Goal: Communication & Community: Participate in discussion

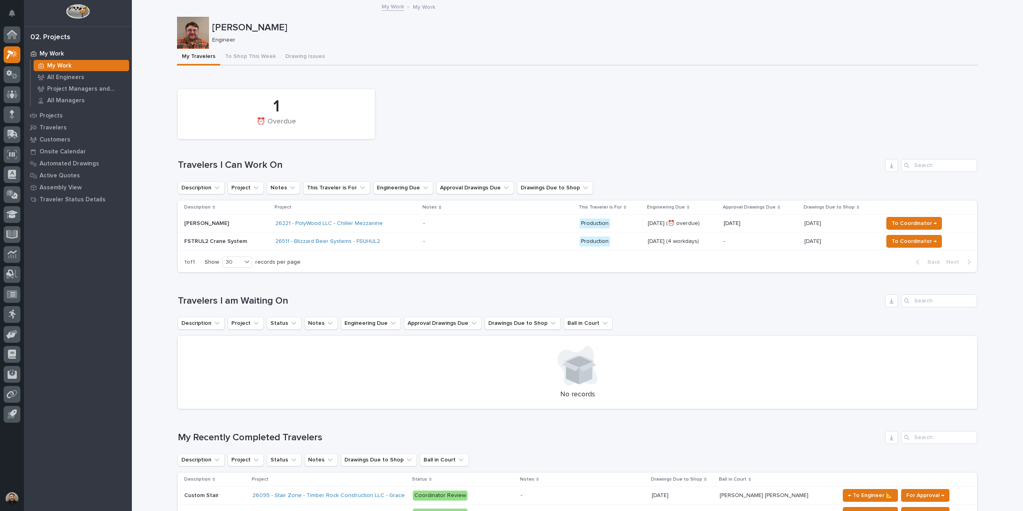
click at [472, 227] on p at bounding box center [493, 223] width 140 height 7
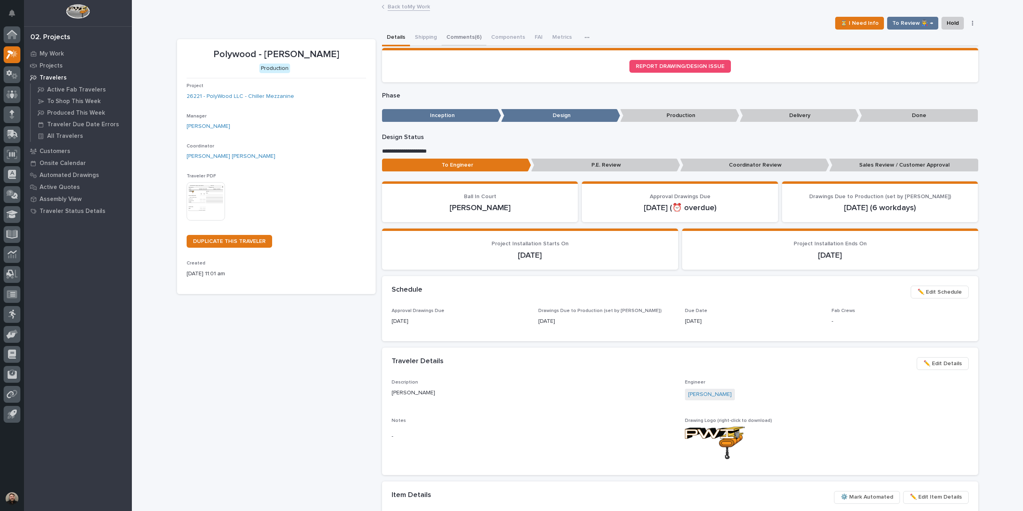
click at [441, 36] on button "Comments (6)" at bounding box center [463, 38] width 45 height 17
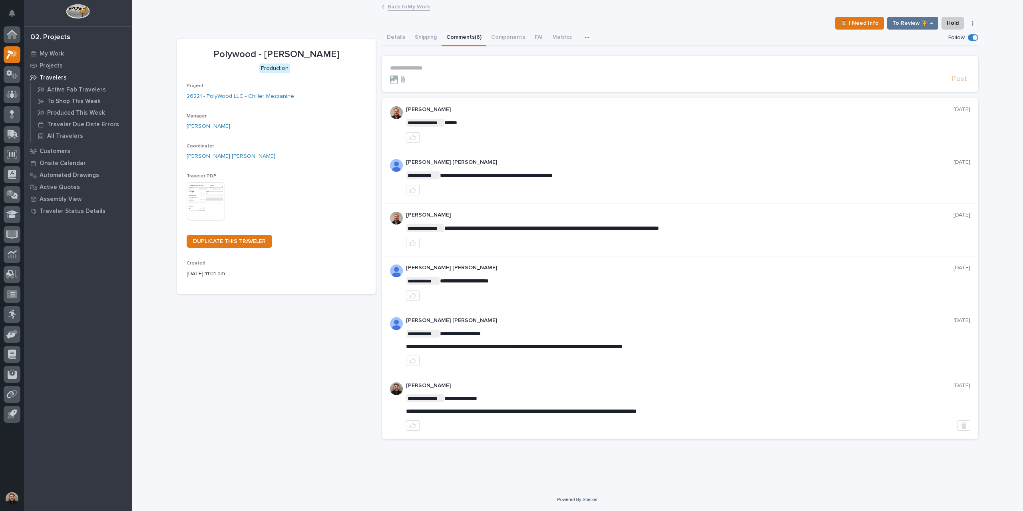
click at [448, 72] on form "**********" at bounding box center [680, 74] width 580 height 19
click at [452, 69] on p "**********" at bounding box center [680, 68] width 580 height 7
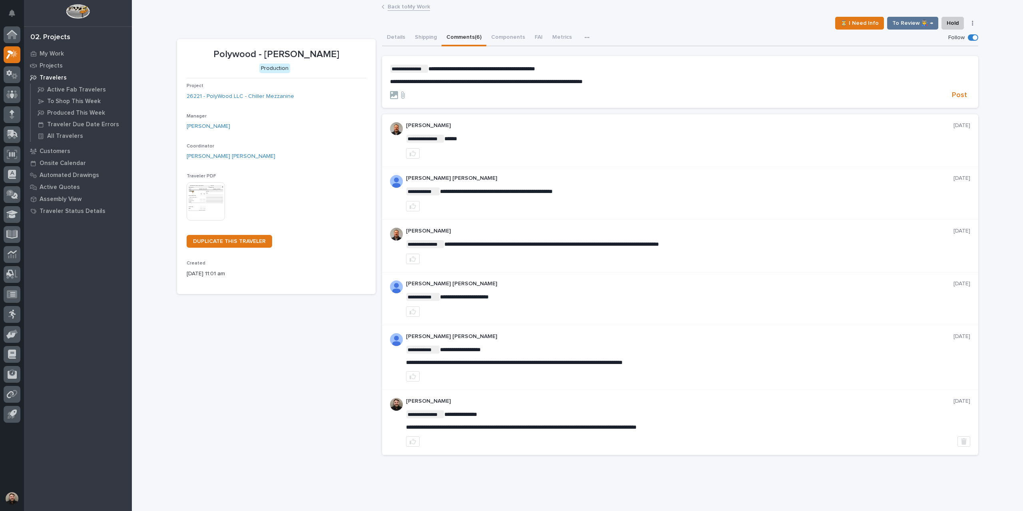
click at [475, 68] on span "**********" at bounding box center [481, 69] width 107 height 6
click at [544, 68] on p "**********" at bounding box center [680, 69] width 580 height 8
click at [954, 93] on span "Post" at bounding box center [959, 95] width 15 height 9
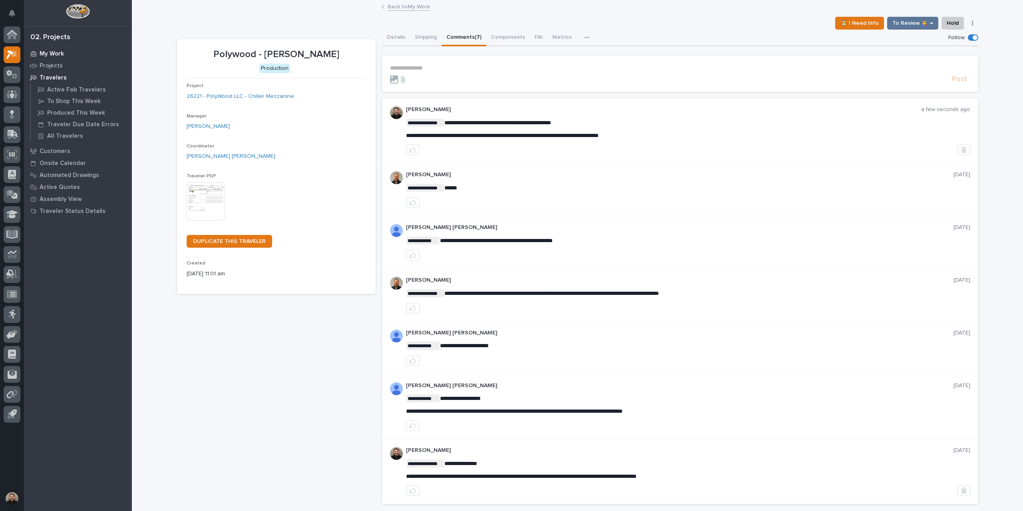
click at [50, 53] on p "My Work" at bounding box center [52, 53] width 24 height 7
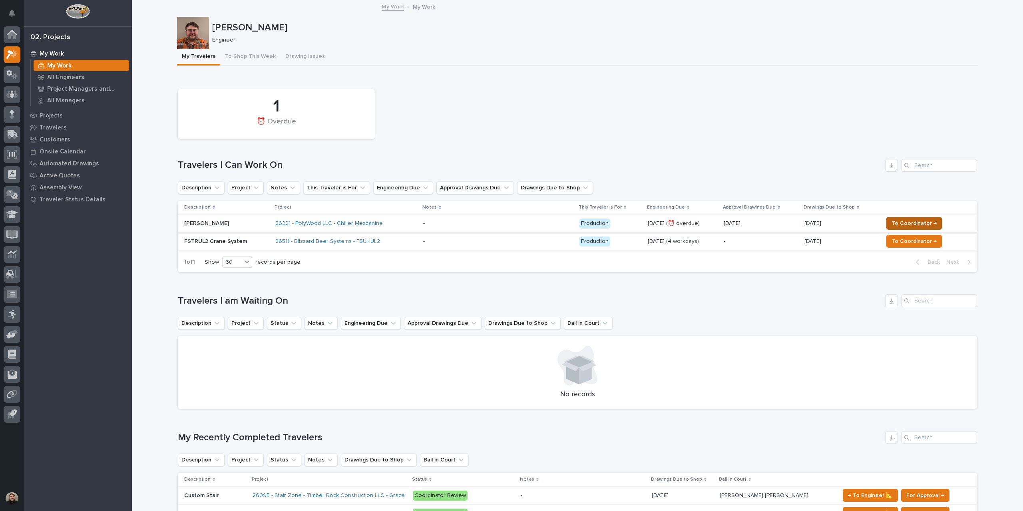
click at [893, 223] on span "To Coordinator →" at bounding box center [913, 224] width 45 height 10
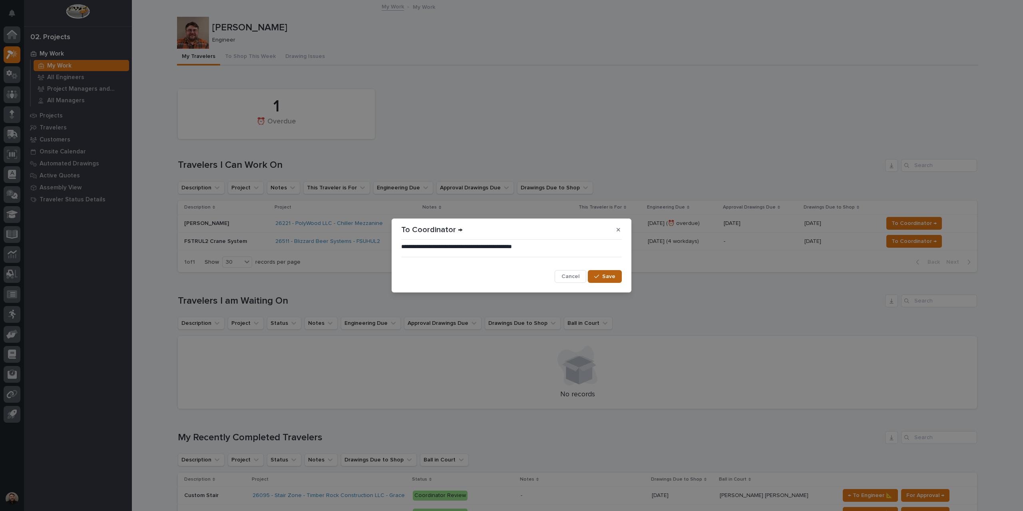
click at [605, 274] on span "Save" at bounding box center [608, 276] width 13 height 7
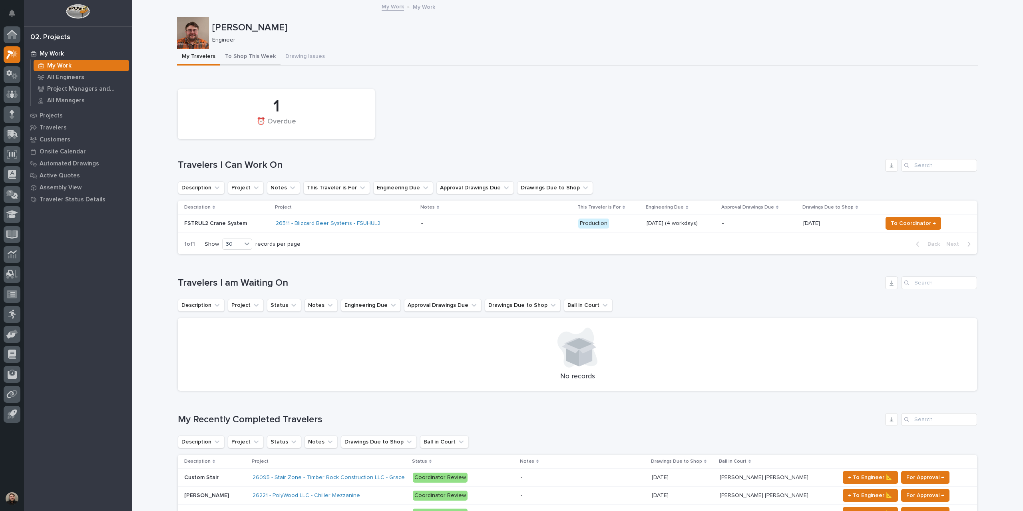
click at [240, 58] on button "To Shop This Week" at bounding box center [250, 57] width 60 height 17
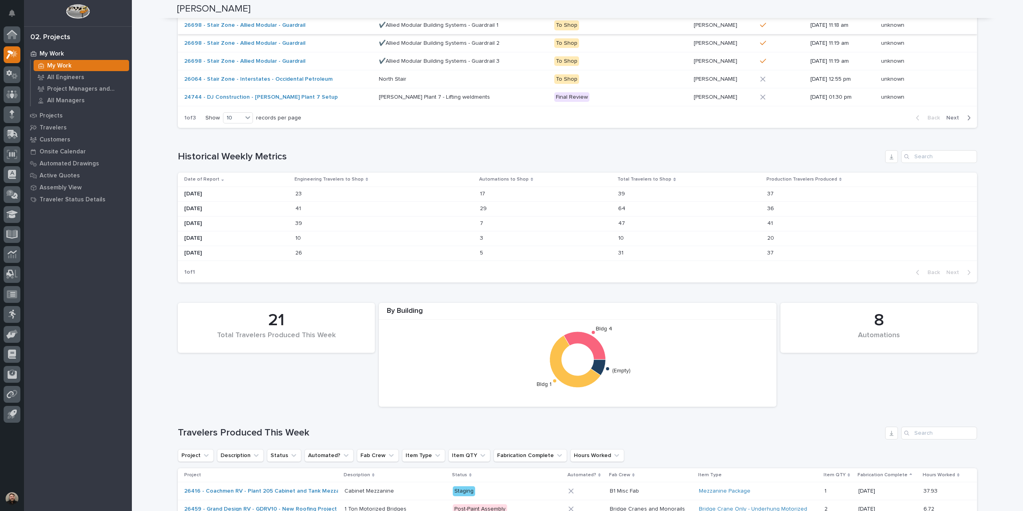
scroll to position [400, 0]
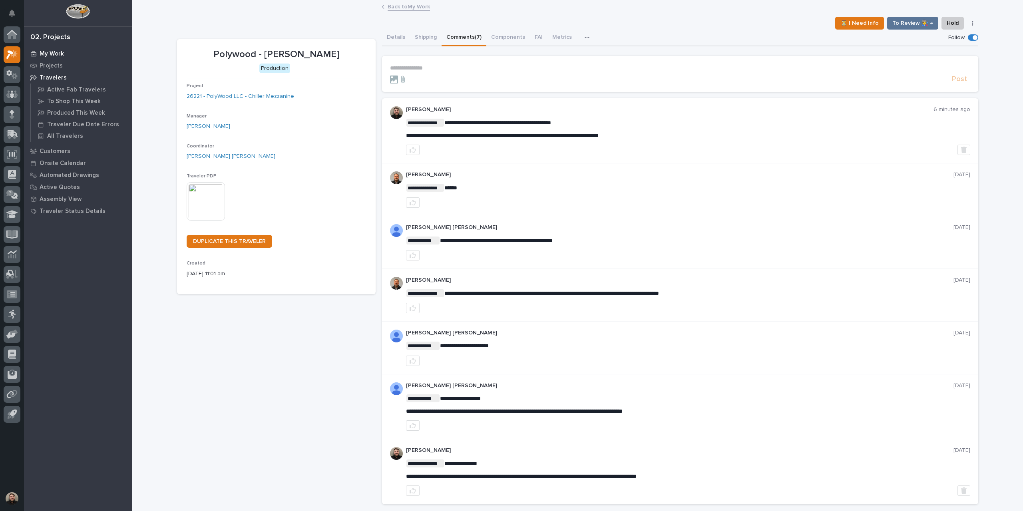
click at [49, 52] on p "My Work" at bounding box center [52, 53] width 24 height 7
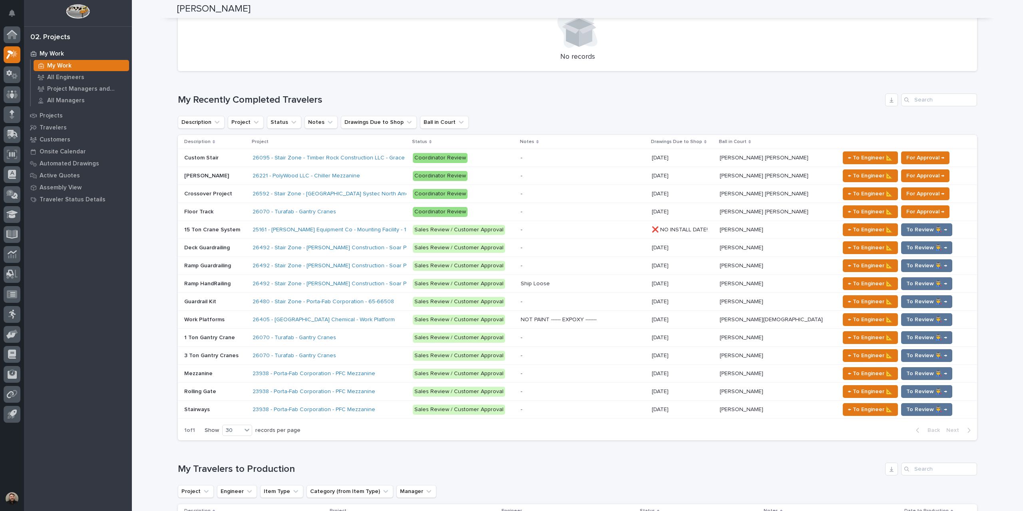
scroll to position [639, 0]
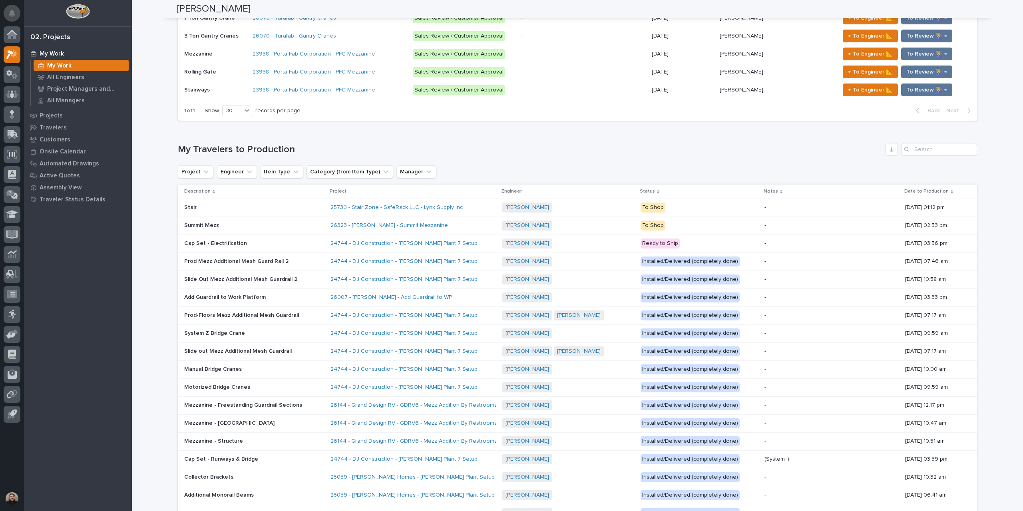
click at [18, 14] on button "Notifications" at bounding box center [12, 13] width 17 height 17
click at [280, 7] on div "[PERSON_NAME]" at bounding box center [577, 9] width 801 height 18
drag, startPoint x: 328, startPoint y: 74, endPoint x: 320, endPoint y: 86, distance: 14.7
drag, startPoint x: 320, startPoint y: 86, endPoint x: 0, endPoint y: 113, distance: 320.8
click at [0, 56] on div at bounding box center [12, 226] width 24 height 400
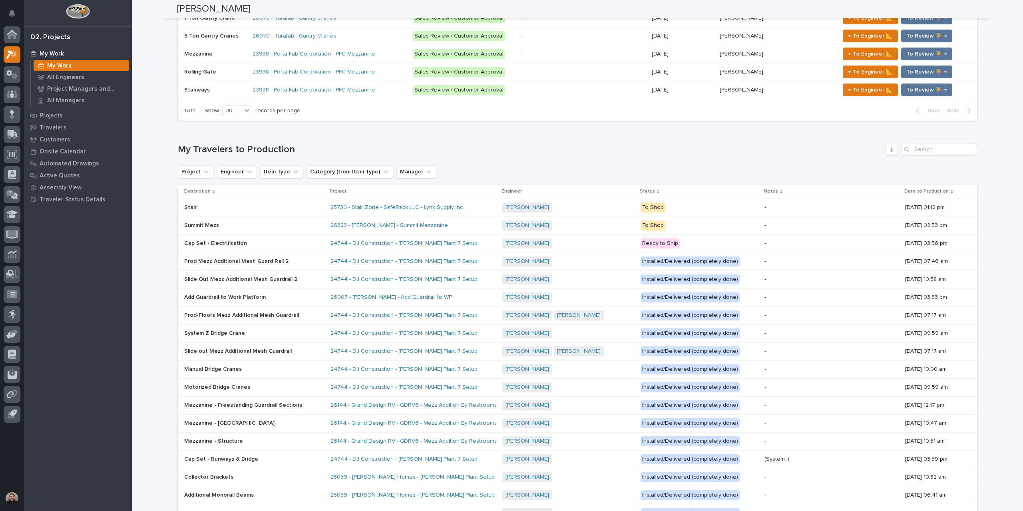
drag, startPoint x: 9, startPoint y: 27, endPoint x: 0, endPoint y: 12, distance: 17.4
drag, startPoint x: 86, startPoint y: 86, endPoint x: 2, endPoint y: 10, distance: 113.4
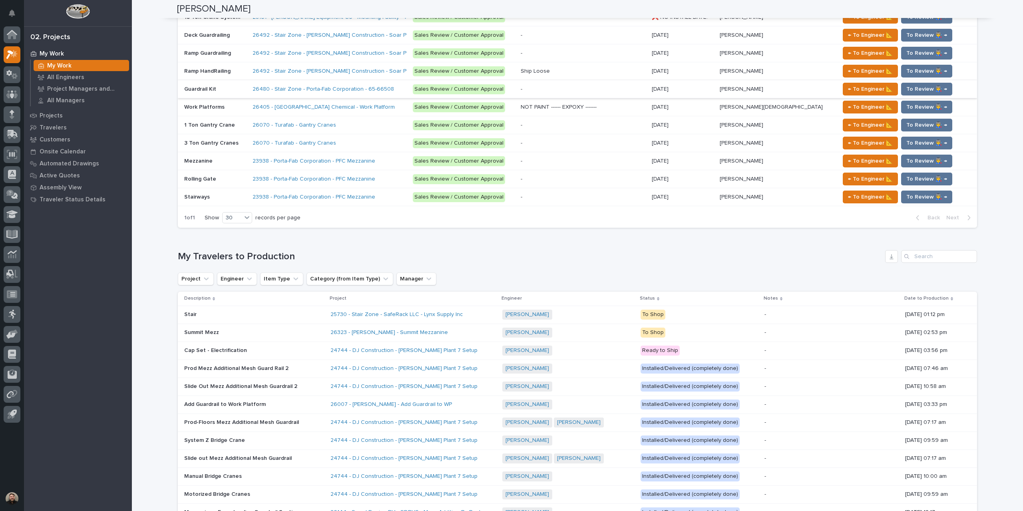
scroll to position [519, 0]
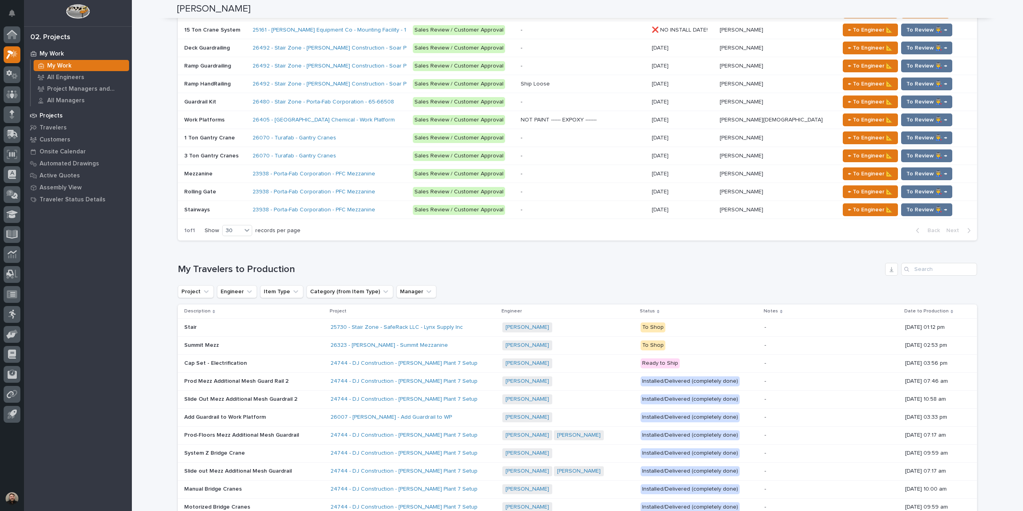
drag, startPoint x: 311, startPoint y: 238, endPoint x: 66, endPoint y: 109, distance: 276.3
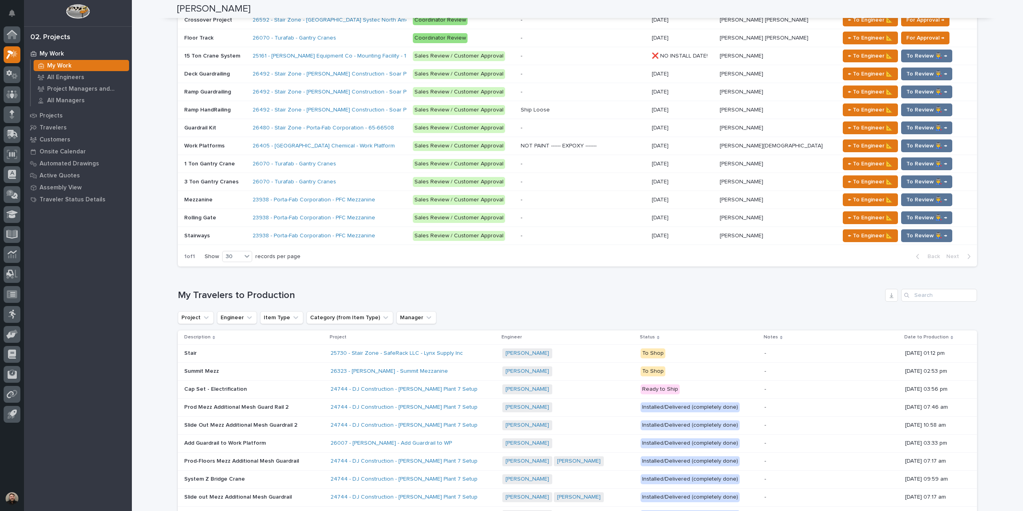
scroll to position [479, 0]
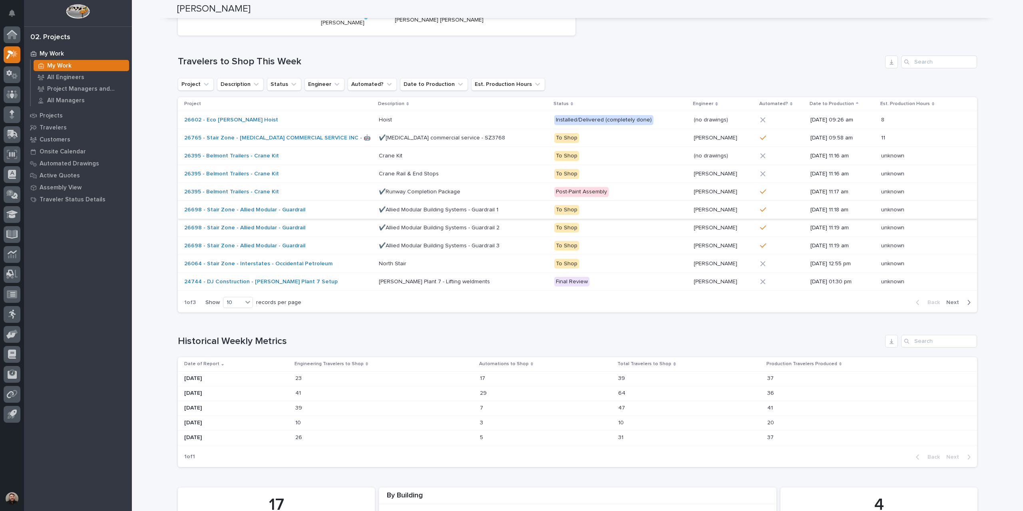
scroll to position [200, 0]
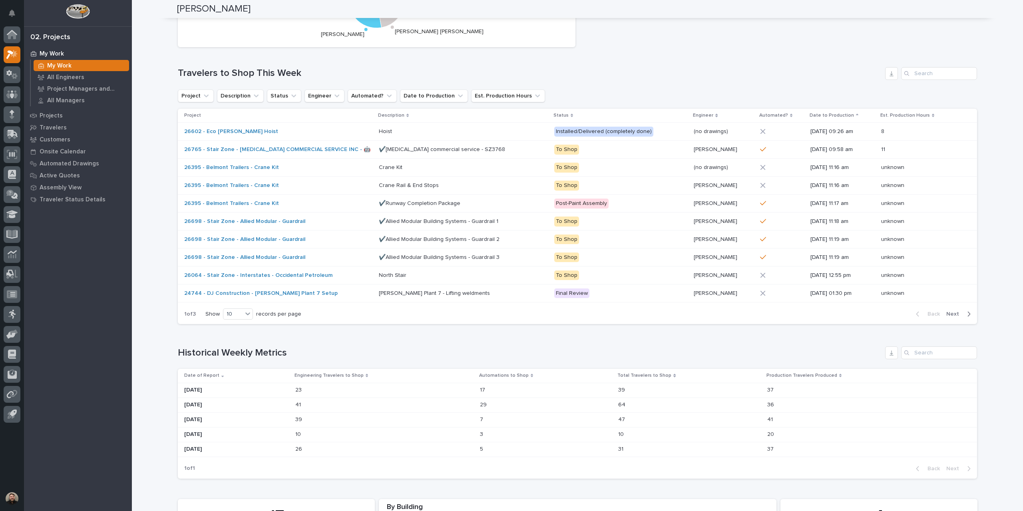
click at [950, 313] on span "Next" at bounding box center [955, 313] width 18 height 7
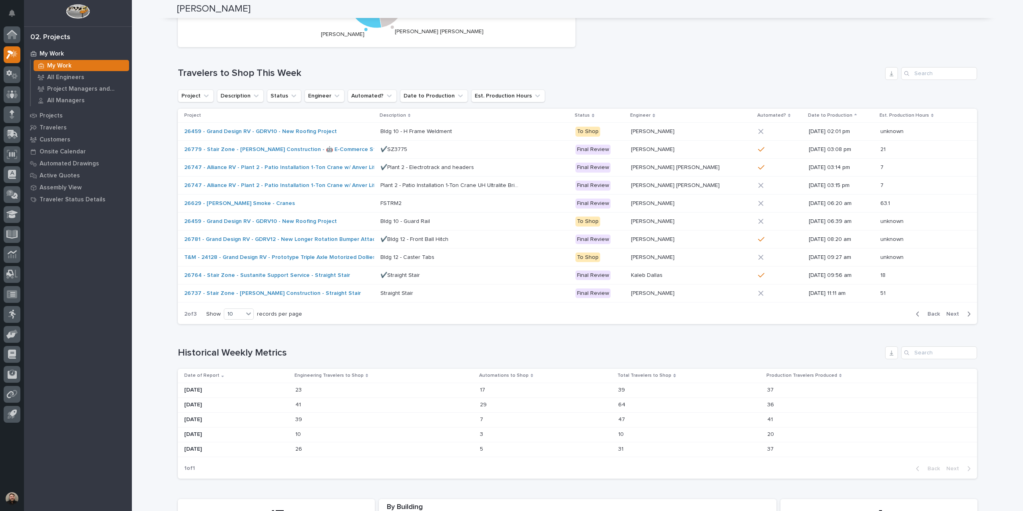
click at [952, 313] on span "Next" at bounding box center [955, 313] width 18 height 7
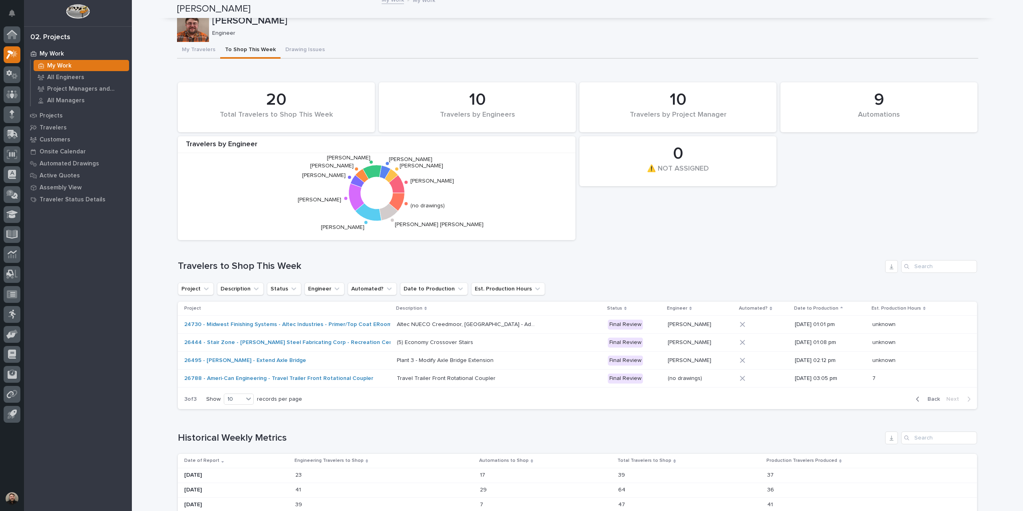
scroll to position [0, 0]
